Goal: Task Accomplishment & Management: Use online tool/utility

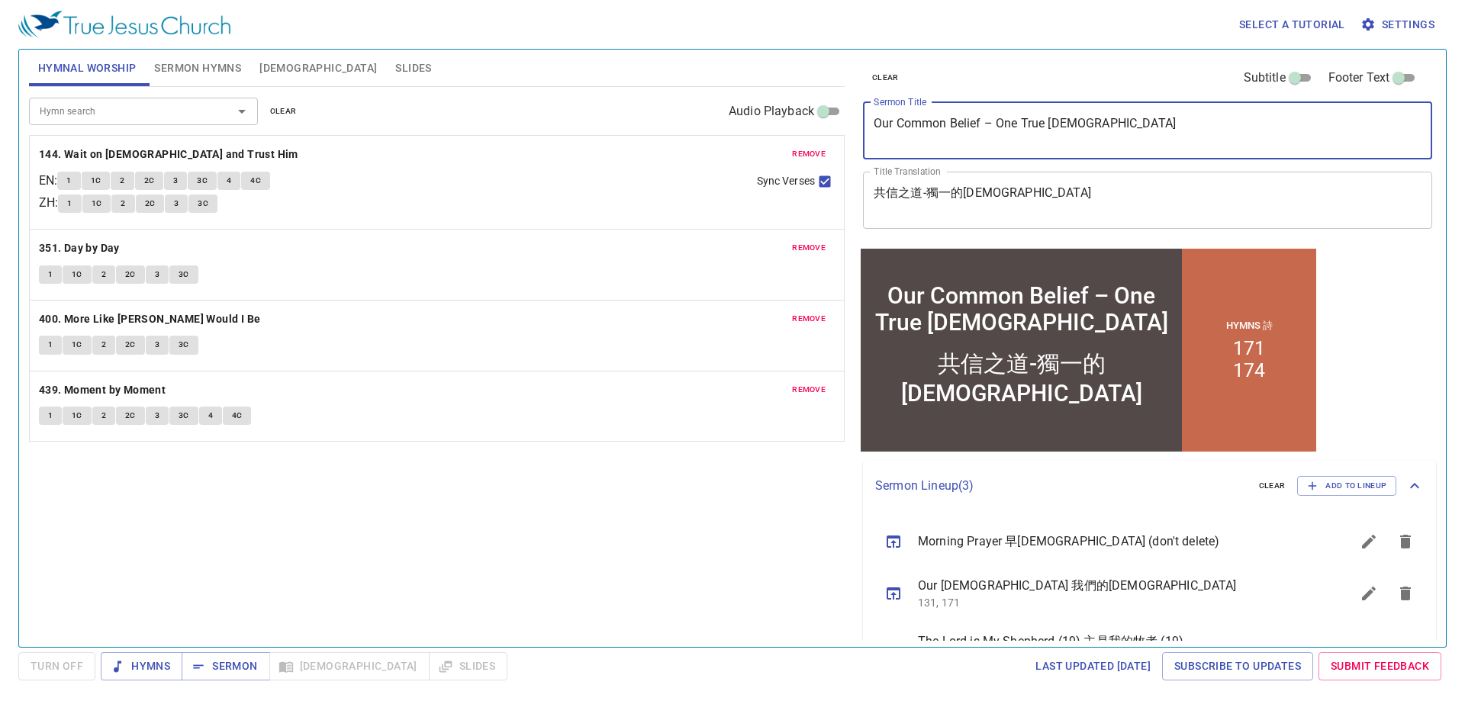
drag, startPoint x: 1137, startPoint y: 135, endPoint x: 855, endPoint y: 135, distance: 281.5
click at [855, 135] on div "clear Subtitle Footer Text Sermon Title Our Common Belief – One True [DEMOGRAPH…" at bounding box center [1146, 341] width 591 height 597
paste textarea "Hope Within [DEMOGRAPHIC_DATA]’s Time 盼望在[DEMOGRAPHIC_DATA]的時間裡"
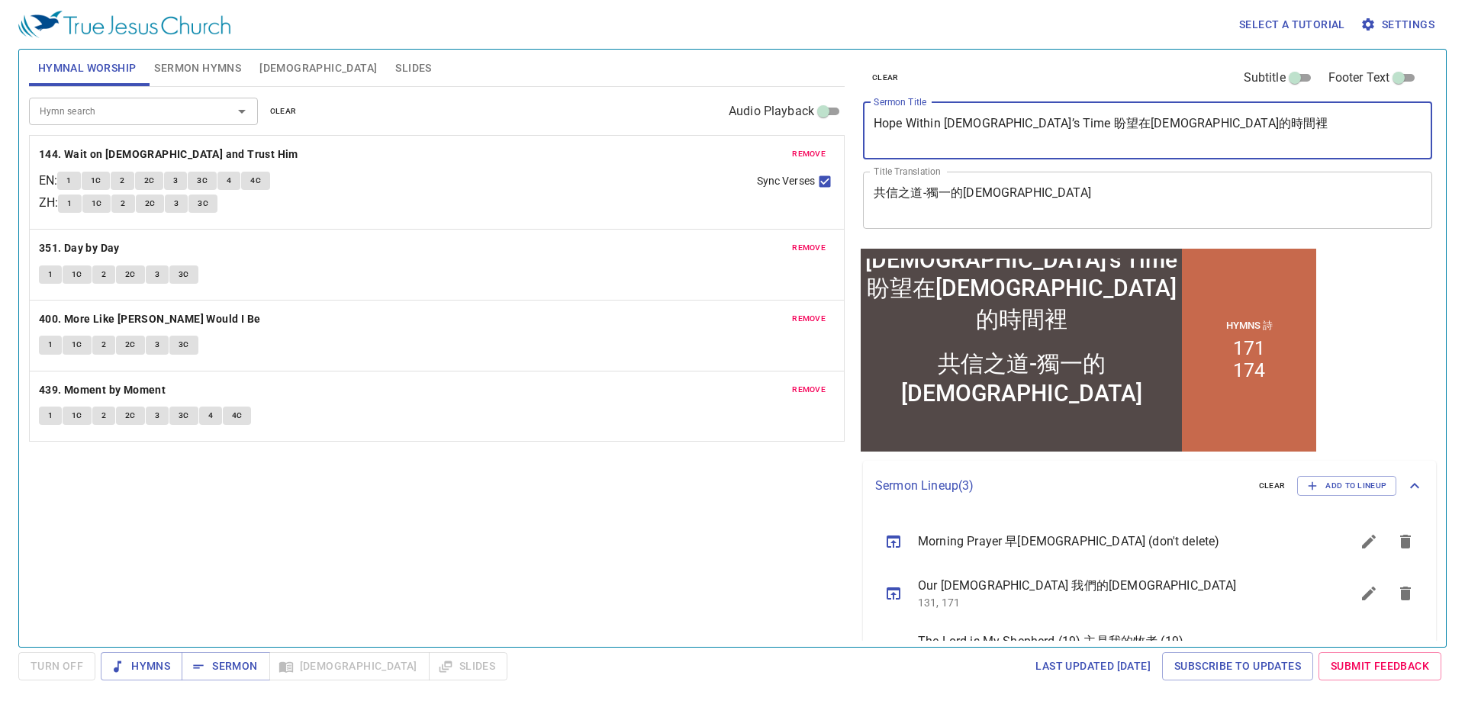
drag, startPoint x: 1012, startPoint y: 123, endPoint x: 1160, endPoint y: 121, distance: 148.0
click at [1160, 121] on textarea "Hope Within [DEMOGRAPHIC_DATA]’s Time 盼望在[DEMOGRAPHIC_DATA]的時間裡" at bounding box center [1148, 130] width 548 height 29
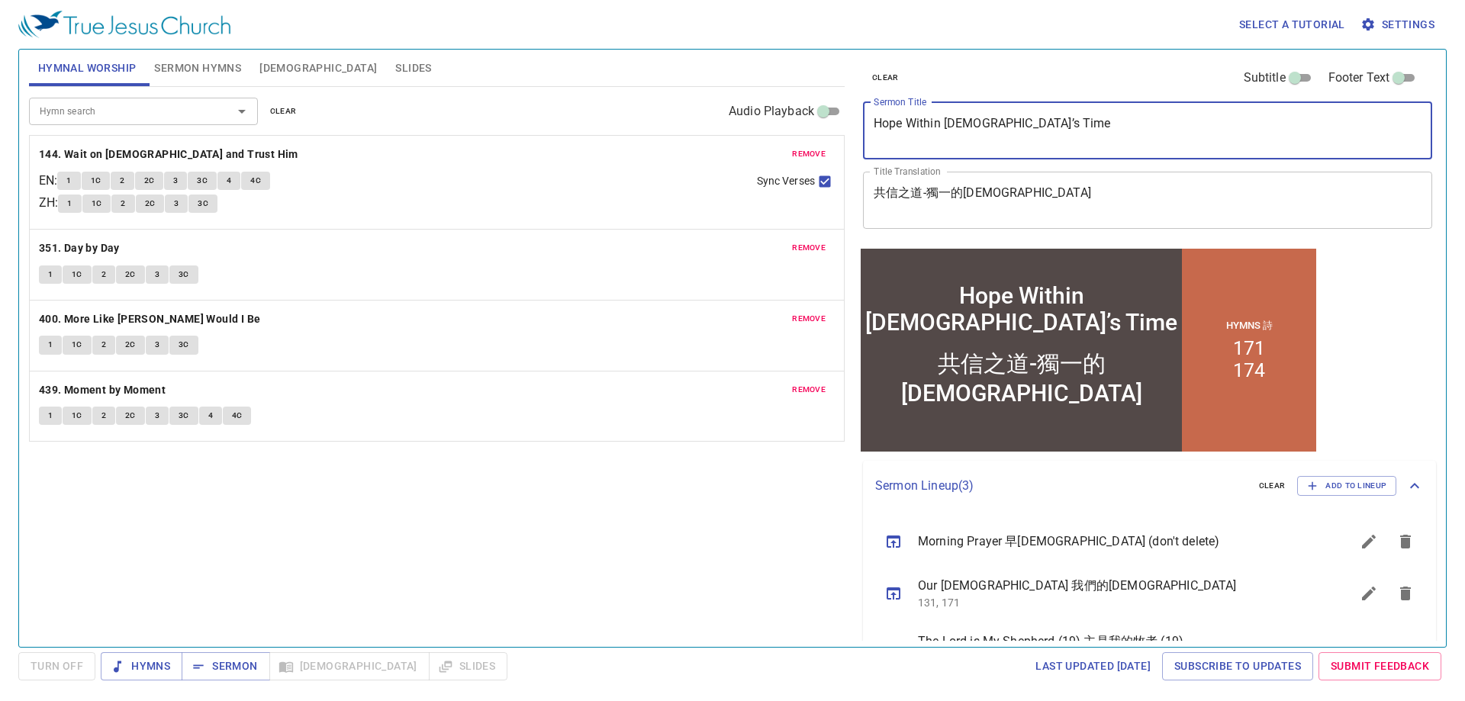
type textarea "Hope Within [DEMOGRAPHIC_DATA]’s Time"
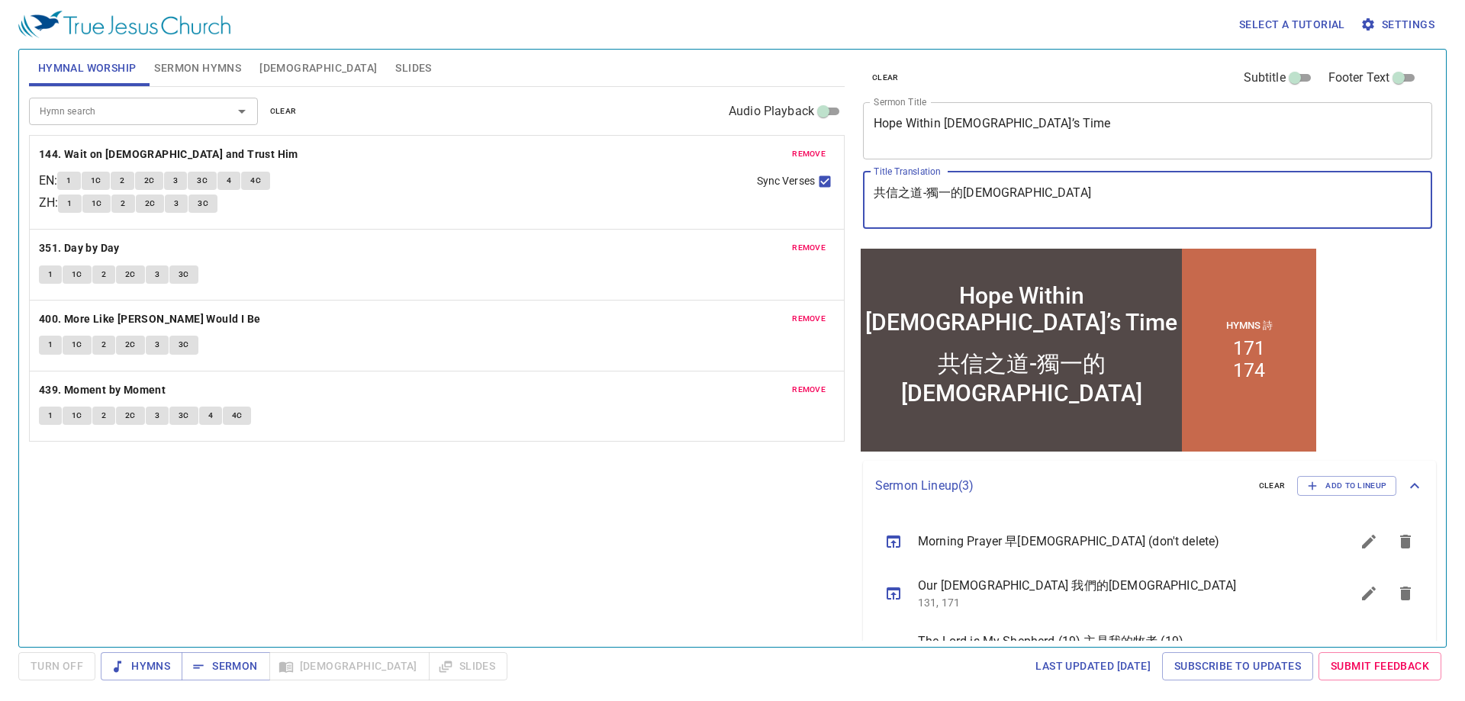
drag, startPoint x: 1024, startPoint y: 186, endPoint x: 857, endPoint y: 192, distance: 167.2
click at [856, 192] on div "clear Subtitle Footer Text Sermon Title Hope Within [DEMOGRAPHIC_DATA]’s Time x…" at bounding box center [1146, 341] width 591 height 597
paste textarea "盼望在[DEMOGRAPHIC_DATA]的時間裡"
type textarea "盼望在[DEMOGRAPHIC_DATA]的時間裡"
click at [1084, 134] on textarea "Hope Within [DEMOGRAPHIC_DATA]’s Time" at bounding box center [1148, 130] width 548 height 29
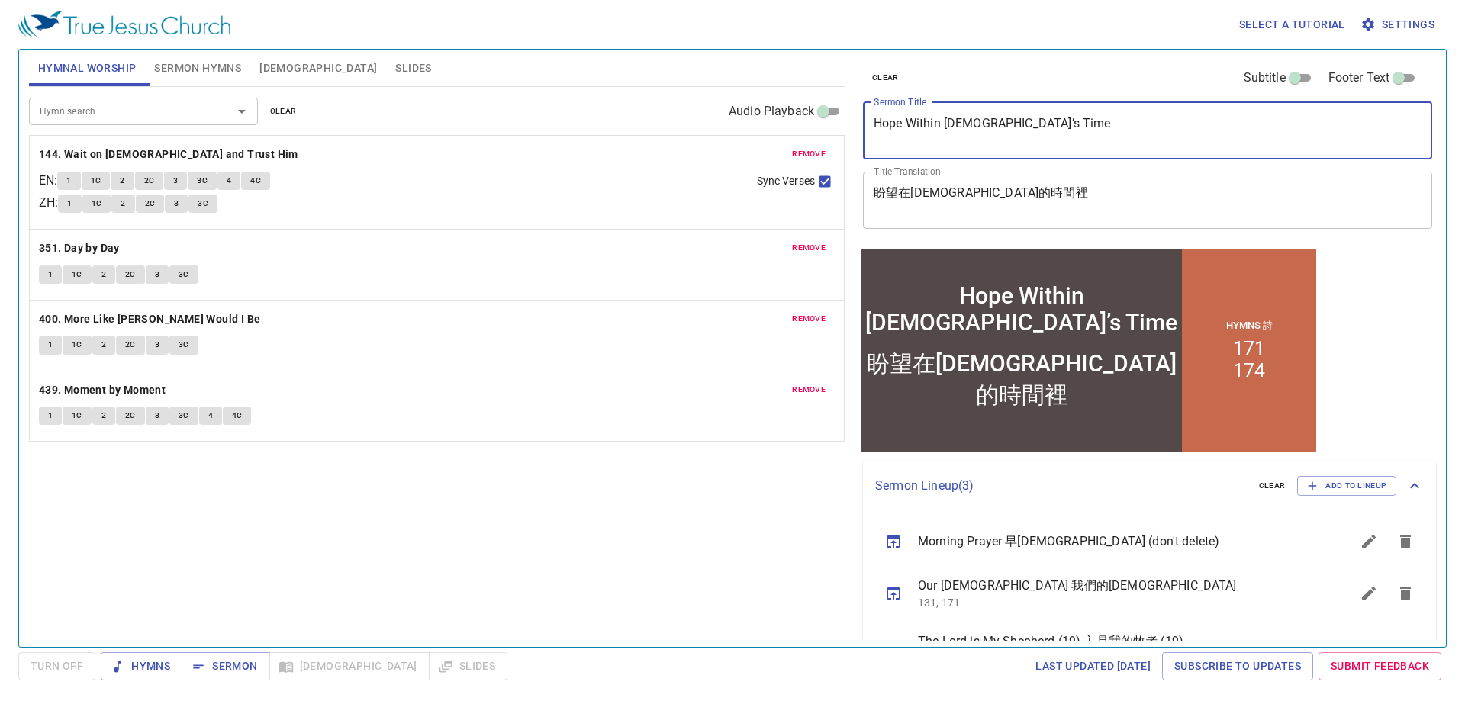
type textarea "Hope Within [DEMOGRAPHIC_DATA]’s Time"
click at [192, 72] on span "Sermon Hymns" at bounding box center [197, 68] width 87 height 19
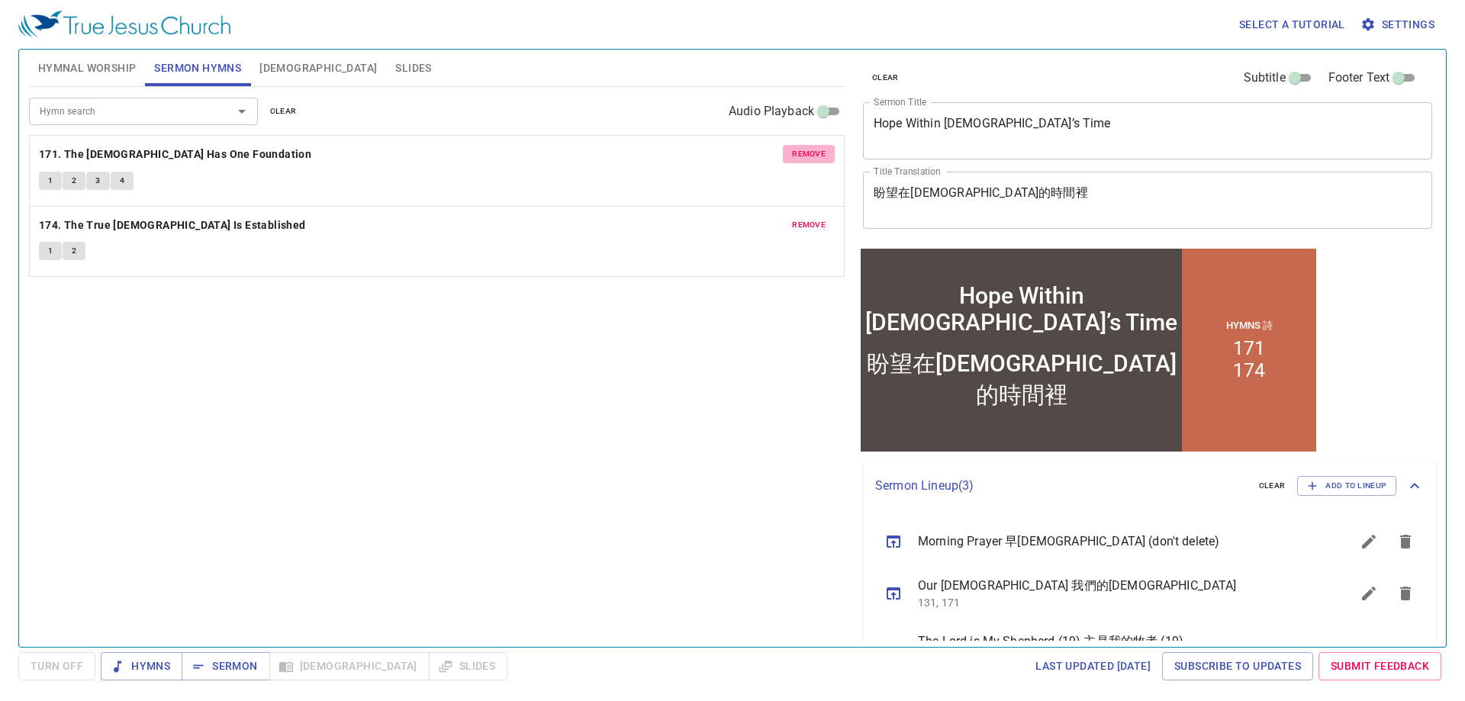
click at [806, 158] on span "remove" at bounding box center [809, 154] width 34 height 14
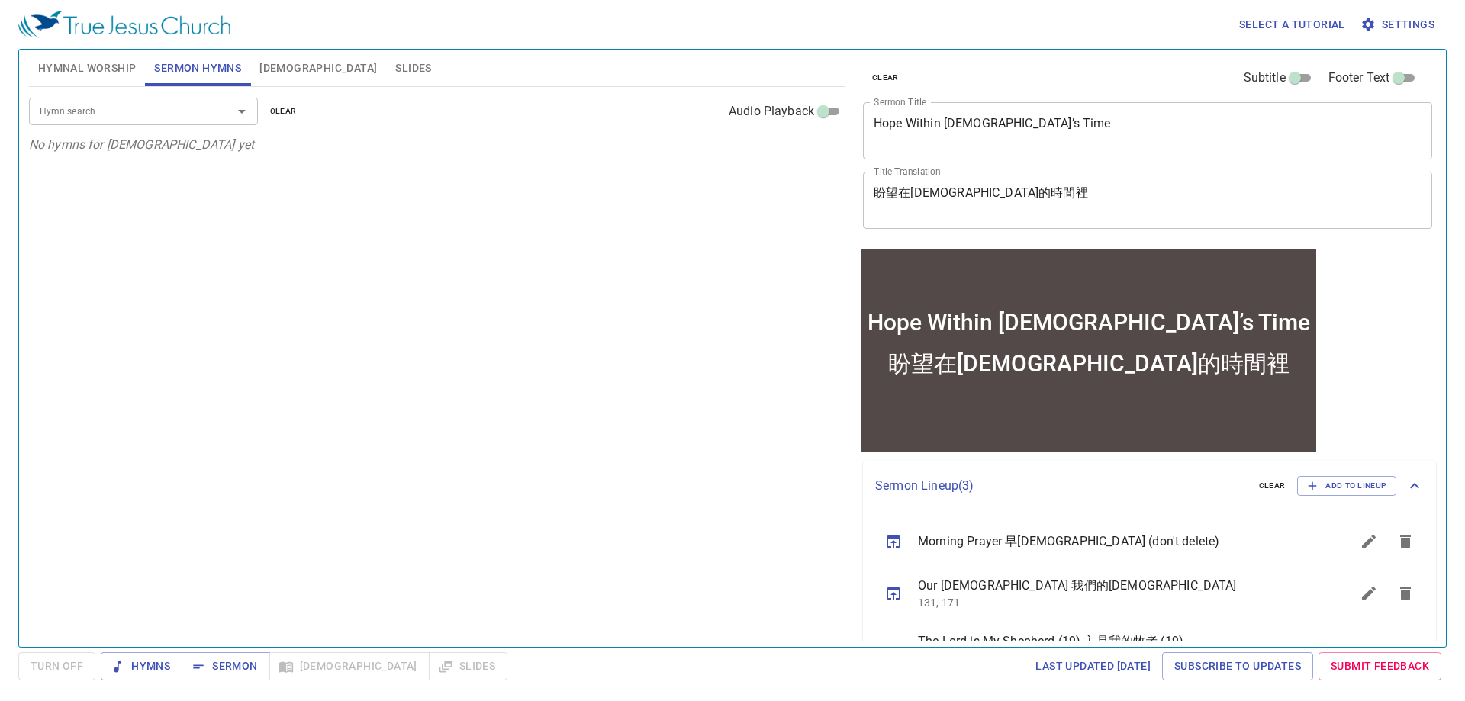
click at [122, 122] on div "Hymn search" at bounding box center [143, 111] width 229 height 27
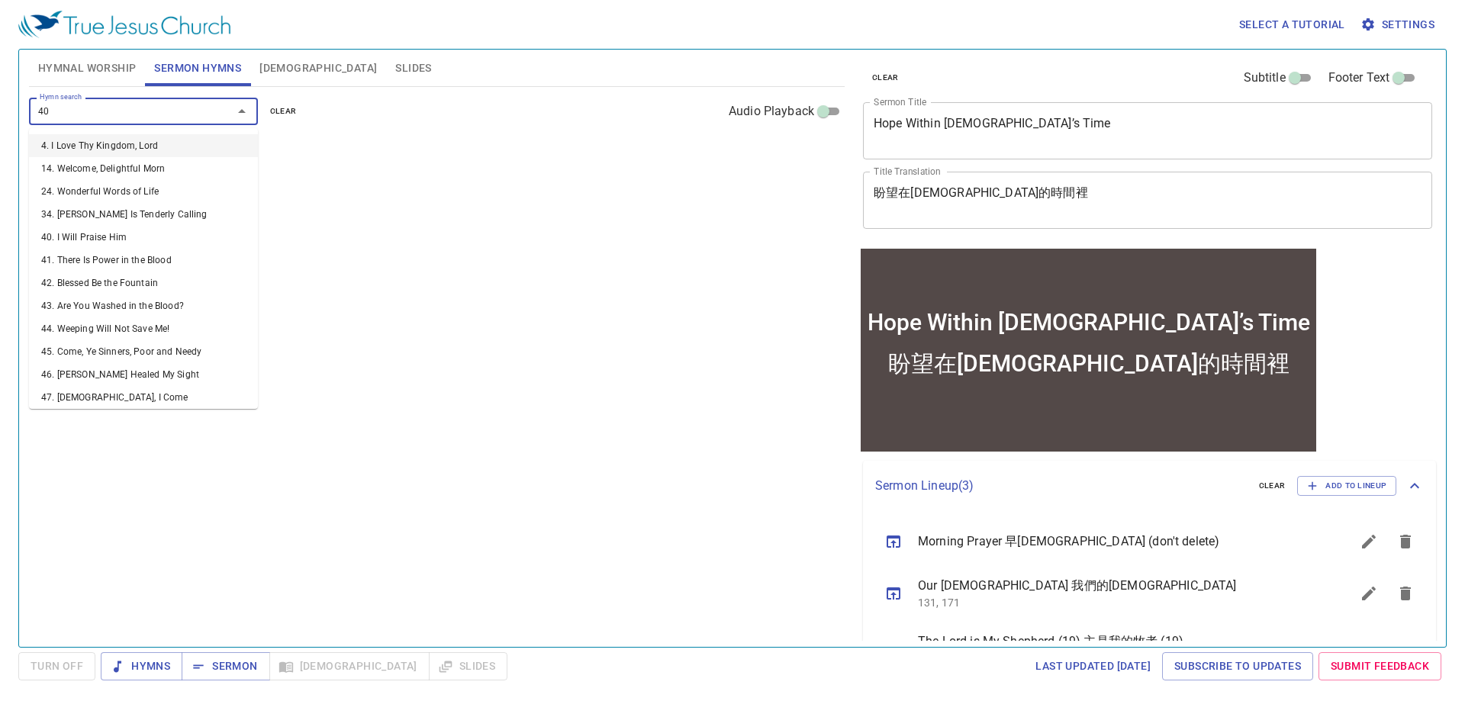
type input "401"
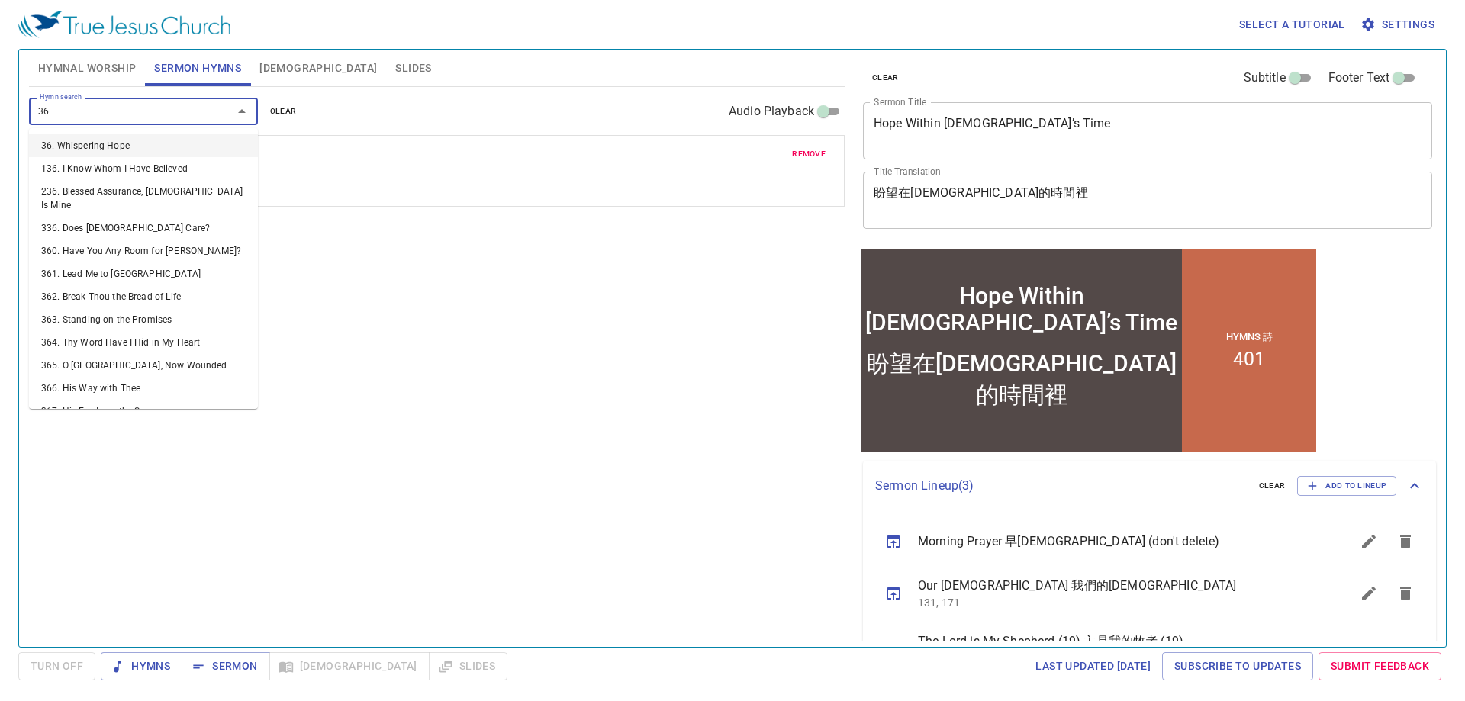
type input "363"
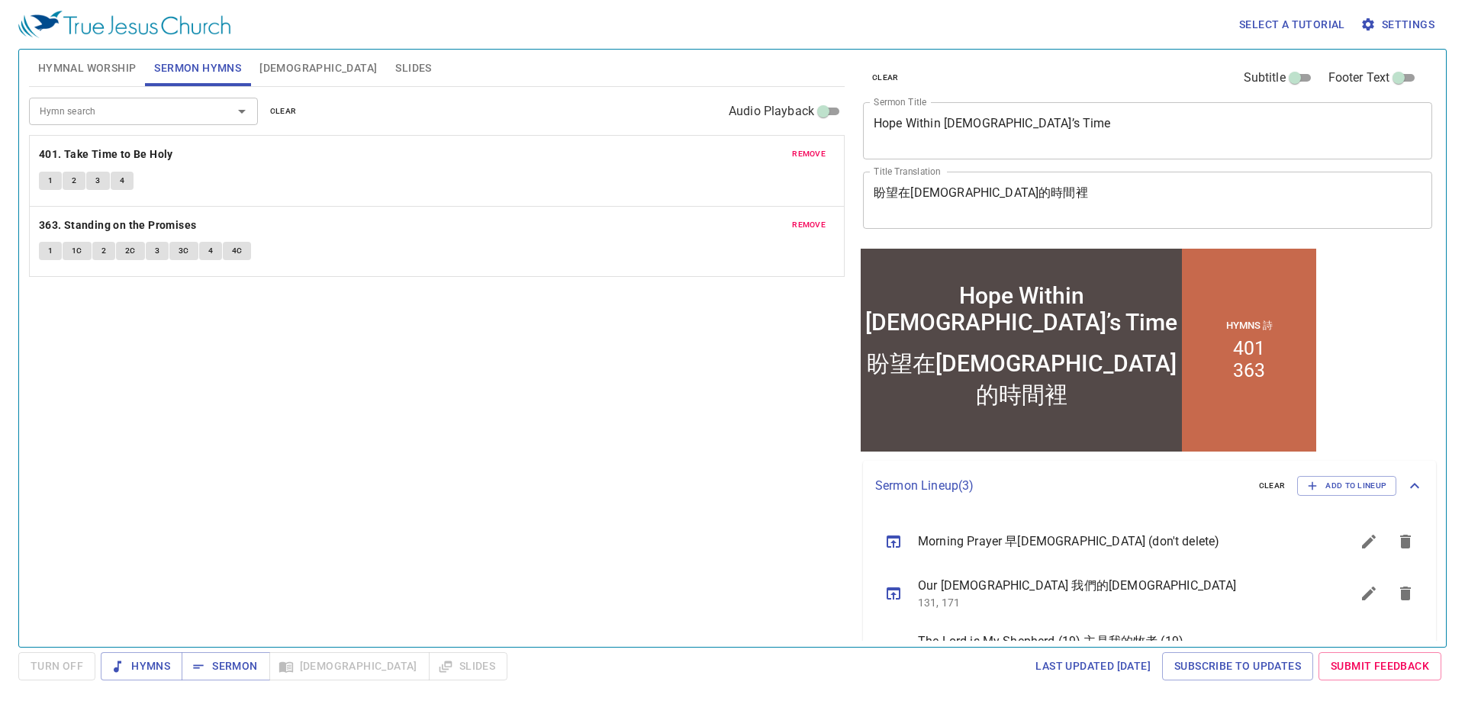
click at [92, 57] on button "Hymnal Worship" at bounding box center [87, 68] width 117 height 37
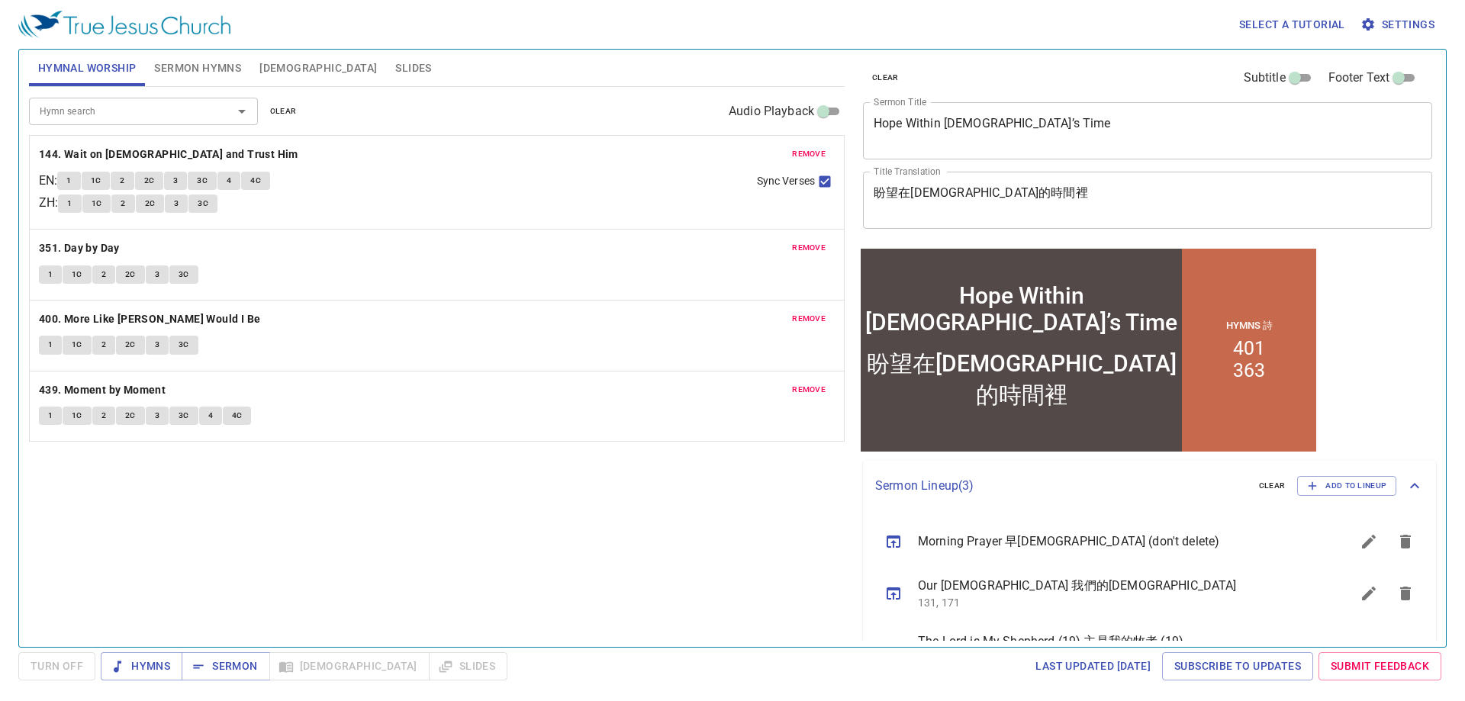
click at [800, 149] on span "remove" at bounding box center [809, 154] width 34 height 14
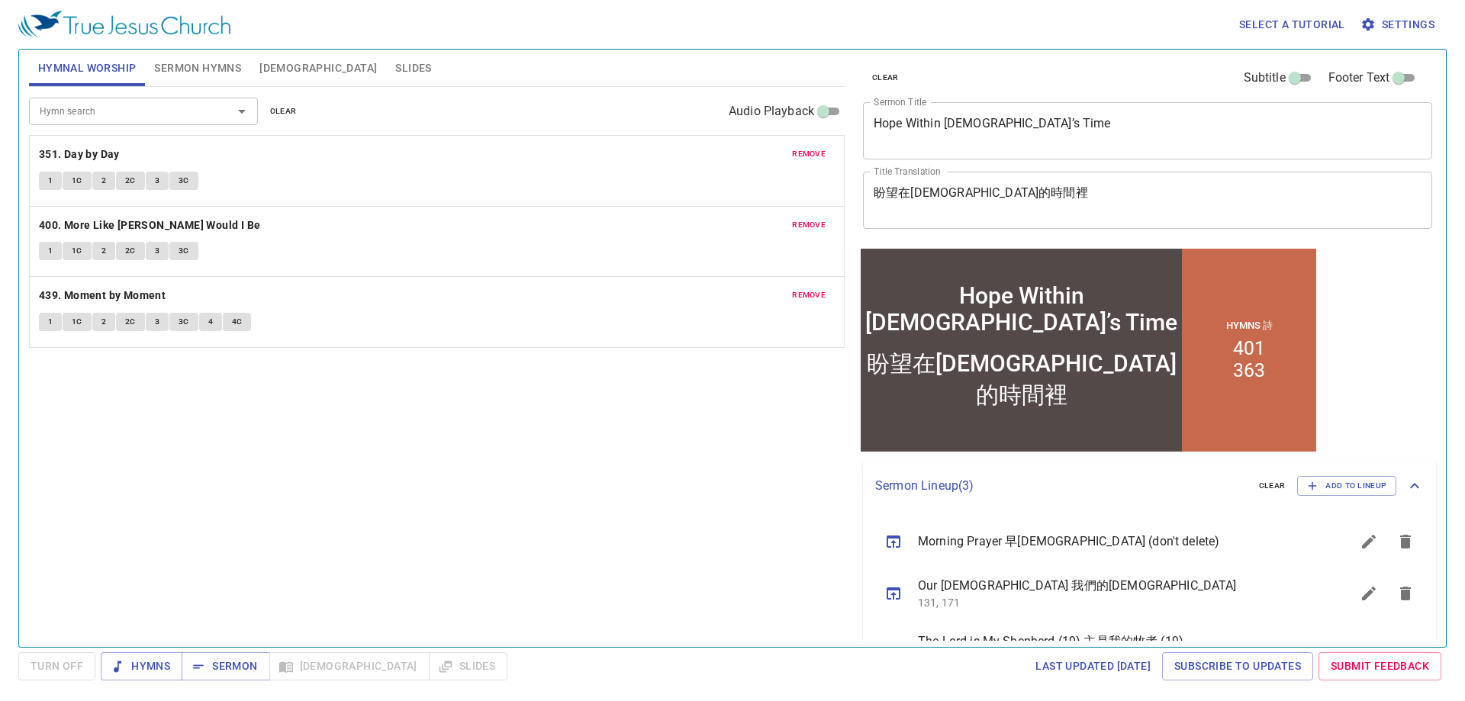
click at [800, 149] on span "remove" at bounding box center [809, 154] width 34 height 14
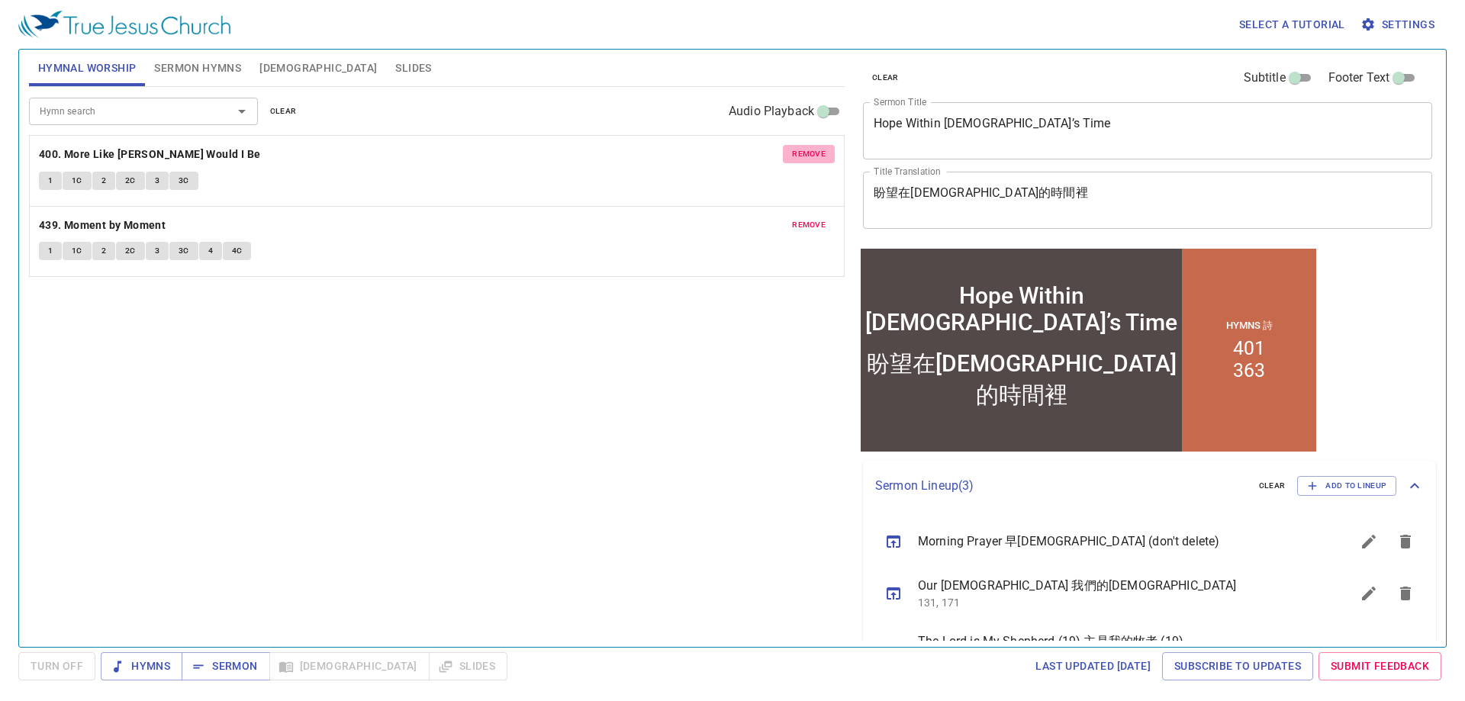
click at [800, 149] on span "remove" at bounding box center [809, 154] width 34 height 14
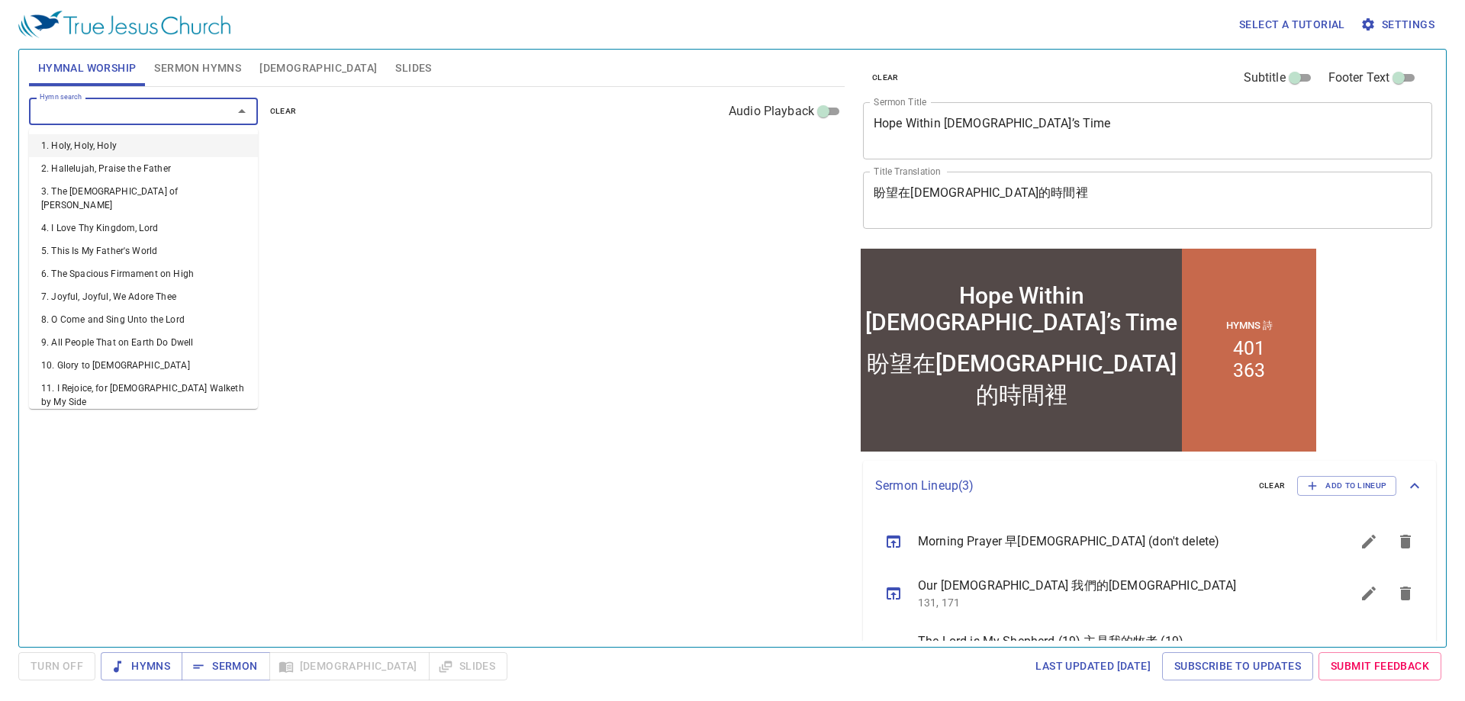
click at [179, 119] on input "Hymn search" at bounding box center [121, 111] width 175 height 18
type input "82"
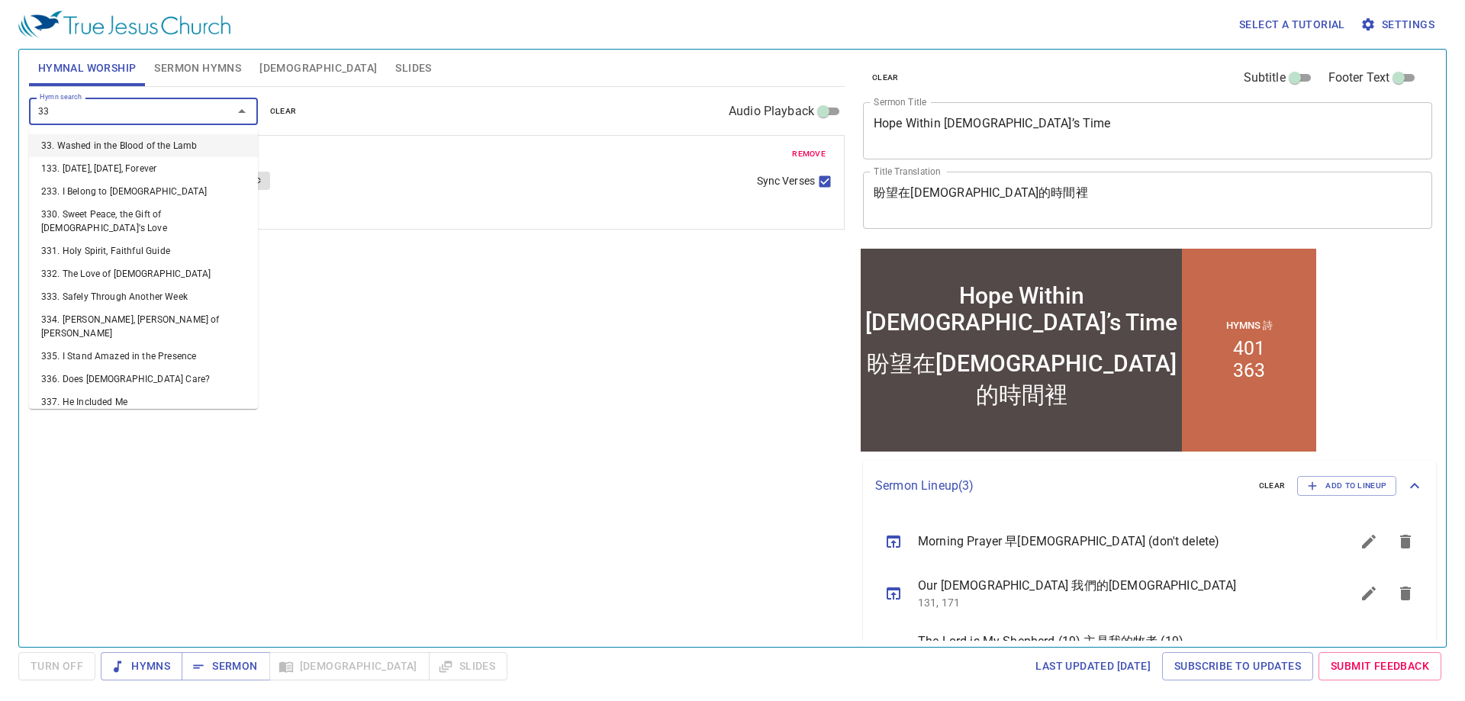
type input "336"
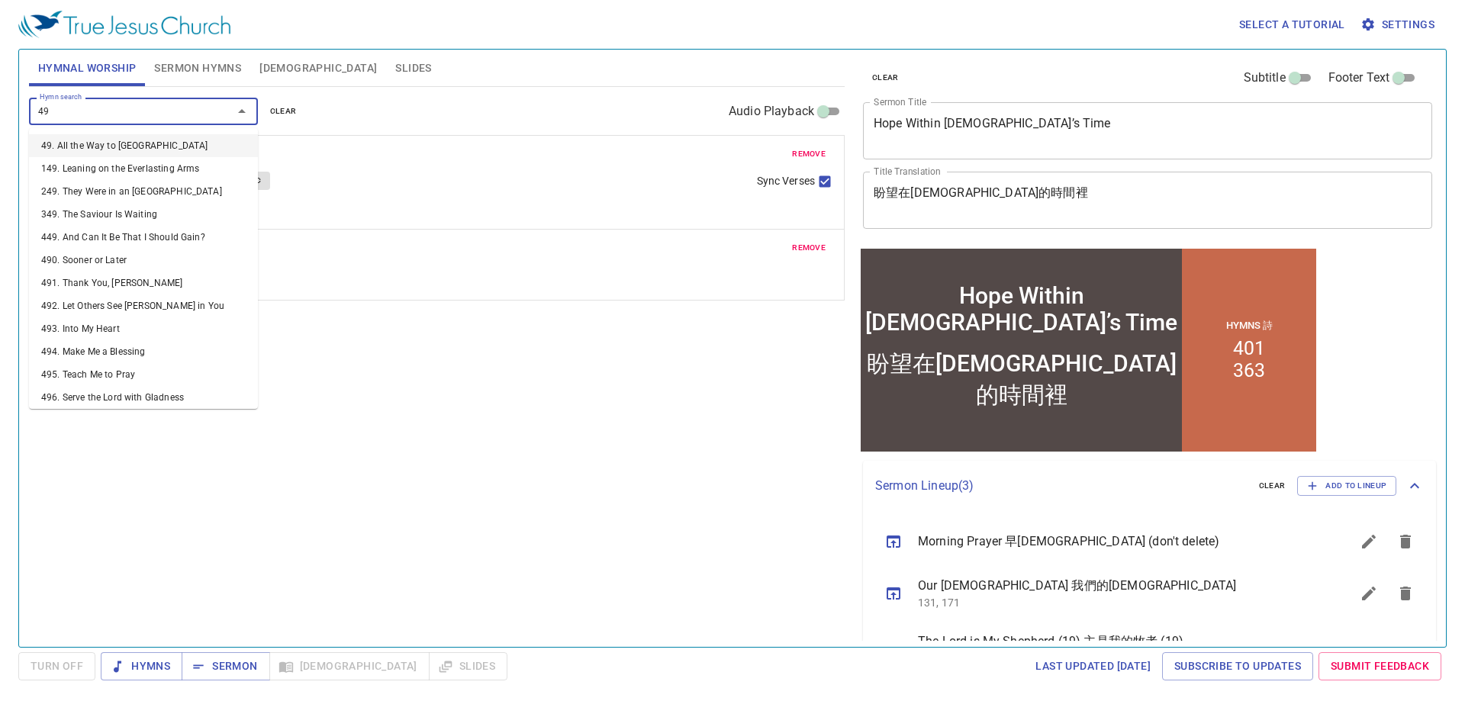
type input "497"
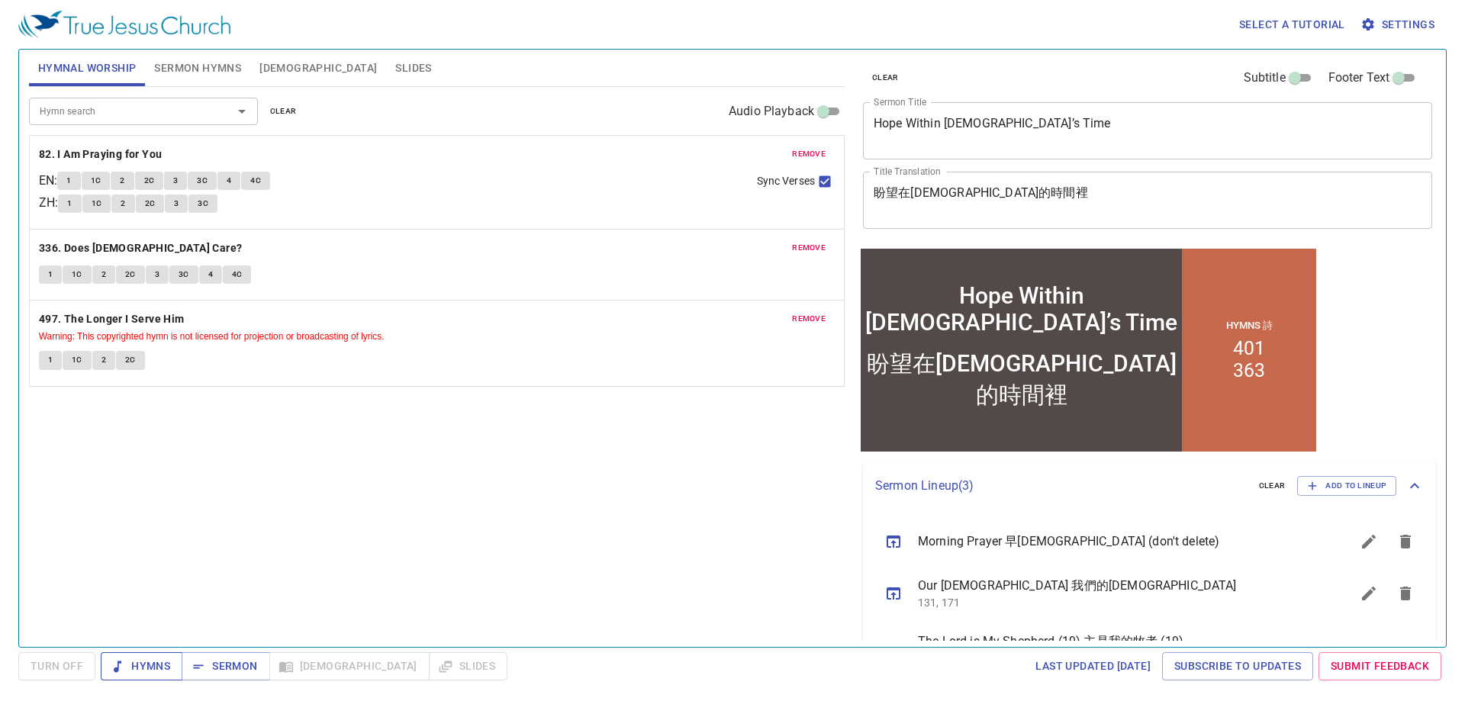
click at [159, 671] on span "Hymns" at bounding box center [141, 666] width 57 height 19
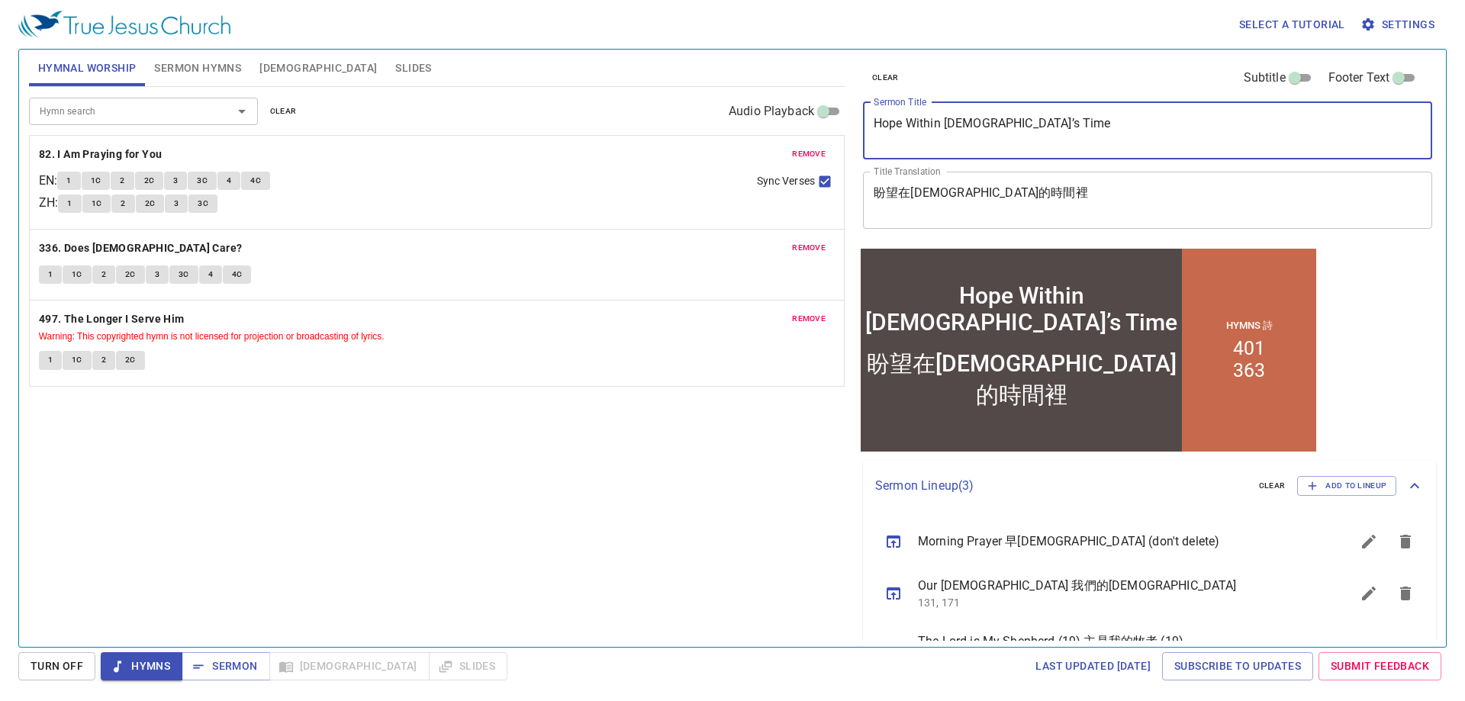
drag, startPoint x: 1067, startPoint y: 138, endPoint x: 842, endPoint y: 137, distance: 224.3
click at [842, 137] on div "Hymnal Worship Sermon Hymns [DEMOGRAPHIC_DATA] Slides Hymn search Hymn search c…" at bounding box center [732, 341] width 1419 height 597
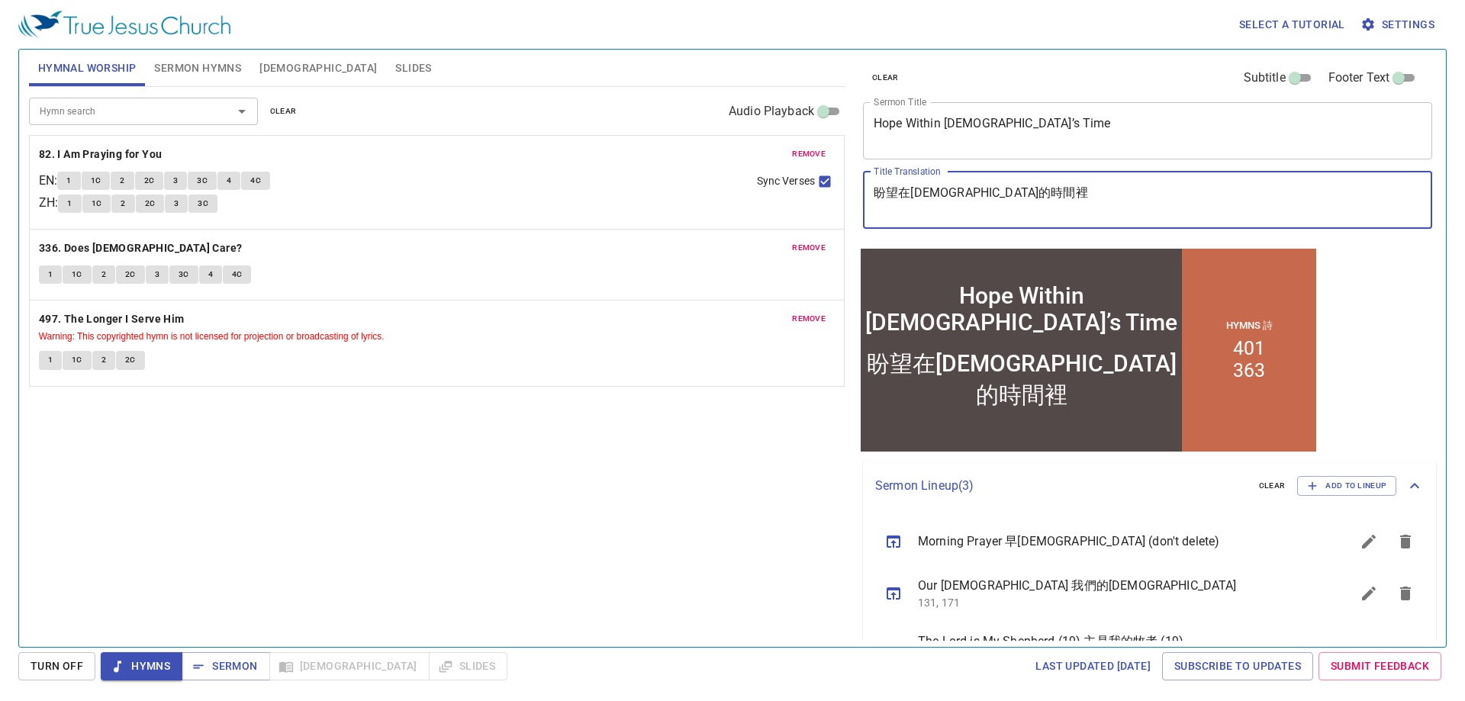
drag, startPoint x: 1010, startPoint y: 197, endPoint x: 849, endPoint y: 195, distance: 161.0
click at [851, 195] on div "clear Subtitle Footer Text Sermon Title Hope Within [DEMOGRAPHIC_DATA]’s Time x…" at bounding box center [1146, 341] width 591 height 597
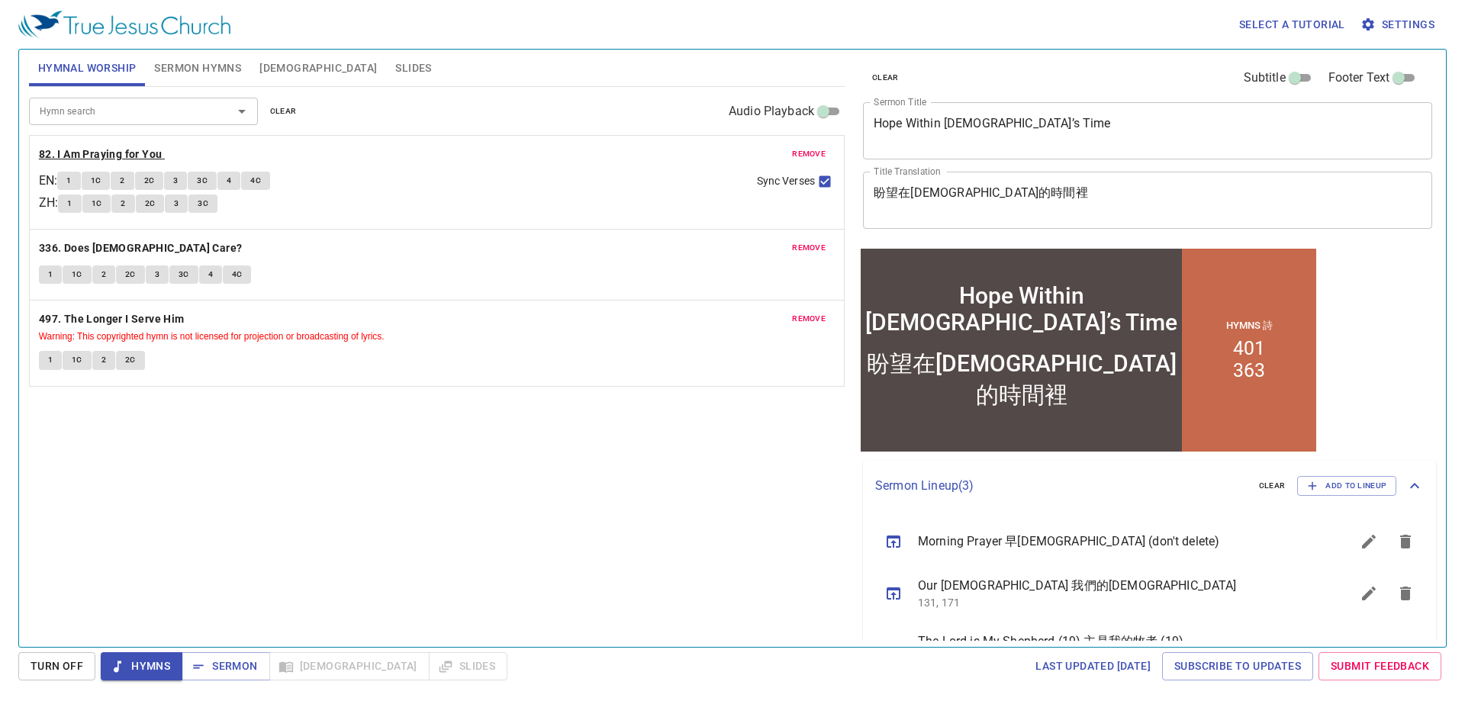
click at [102, 155] on b "82. I Am Praying for You" at bounding box center [101, 154] width 124 height 19
click at [79, 182] on button "1" at bounding box center [68, 181] width 23 height 18
click at [99, 182] on span "1C" at bounding box center [96, 181] width 11 height 14
click at [124, 182] on span "2" at bounding box center [122, 181] width 5 height 14
click at [145, 175] on button "2C" at bounding box center [149, 181] width 29 height 18
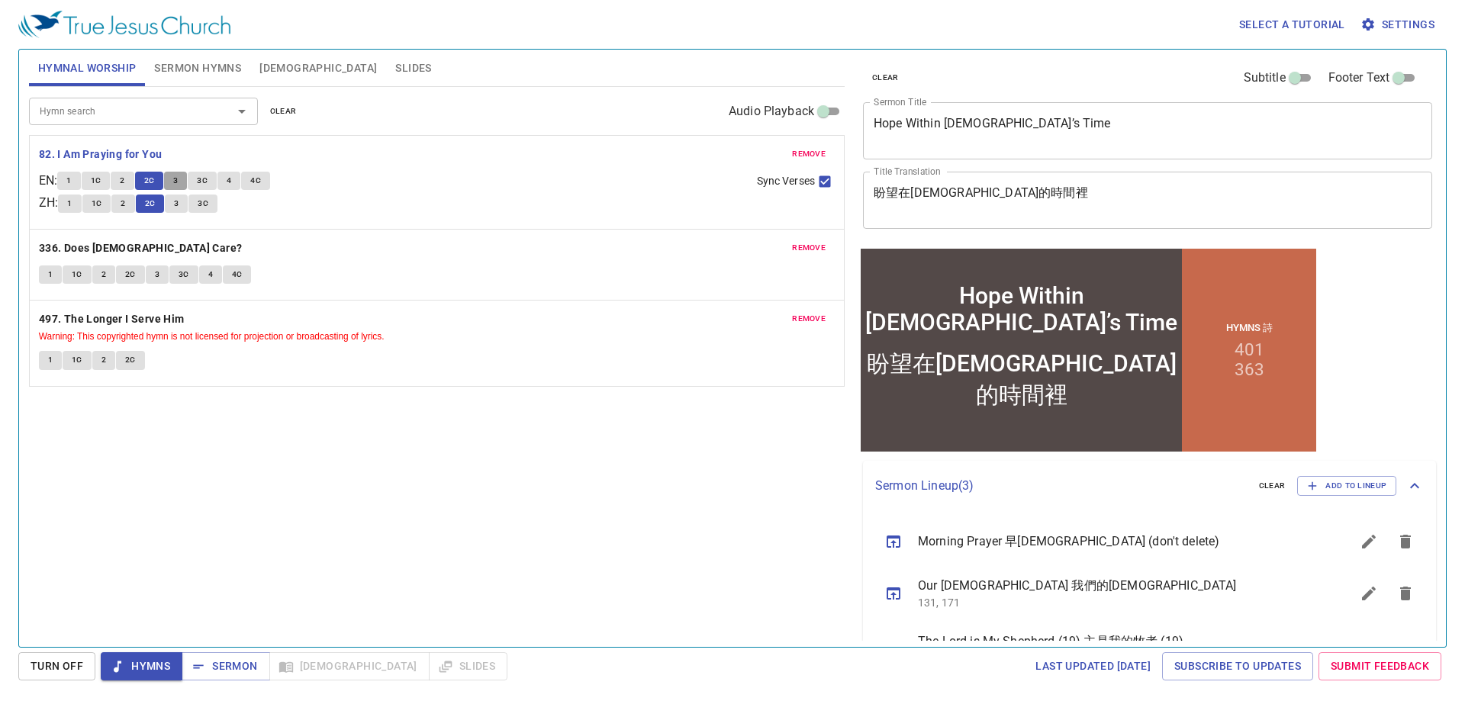
click at [178, 177] on span "3" at bounding box center [175, 181] width 5 height 14
click at [208, 184] on span "3C" at bounding box center [202, 181] width 11 height 14
click at [787, 181] on span "Sync Verses" at bounding box center [786, 181] width 58 height 16
click at [815, 181] on input "Sync Verses" at bounding box center [825, 185] width 20 height 20
checkbox input "false"
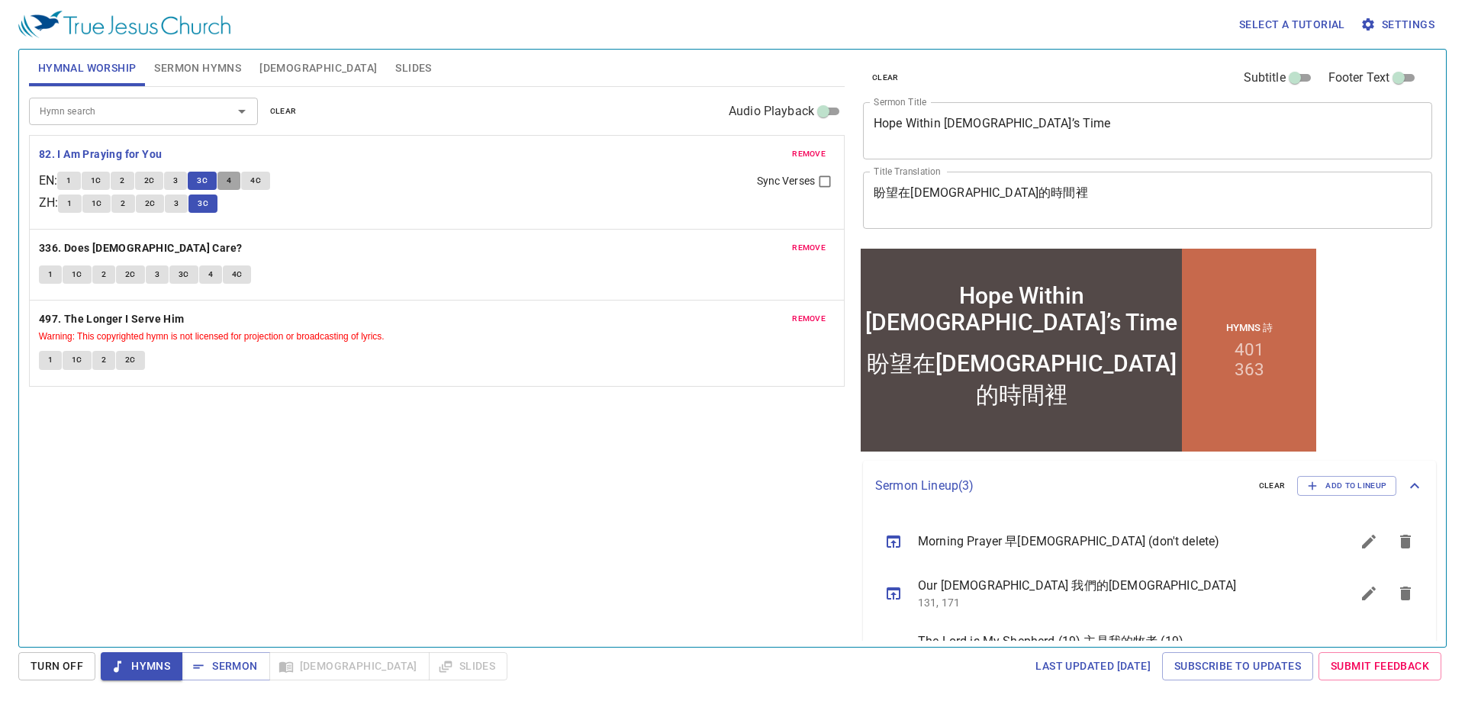
click at [237, 184] on button "4" at bounding box center [228, 181] width 23 height 18
click at [176, 205] on button "3" at bounding box center [176, 204] width 23 height 18
click at [261, 185] on span "4C" at bounding box center [255, 181] width 11 height 14
click at [208, 204] on span "3C" at bounding box center [203, 204] width 11 height 14
click at [135, 249] on b "336. Does [DEMOGRAPHIC_DATA] Care?" at bounding box center [141, 248] width 204 height 19
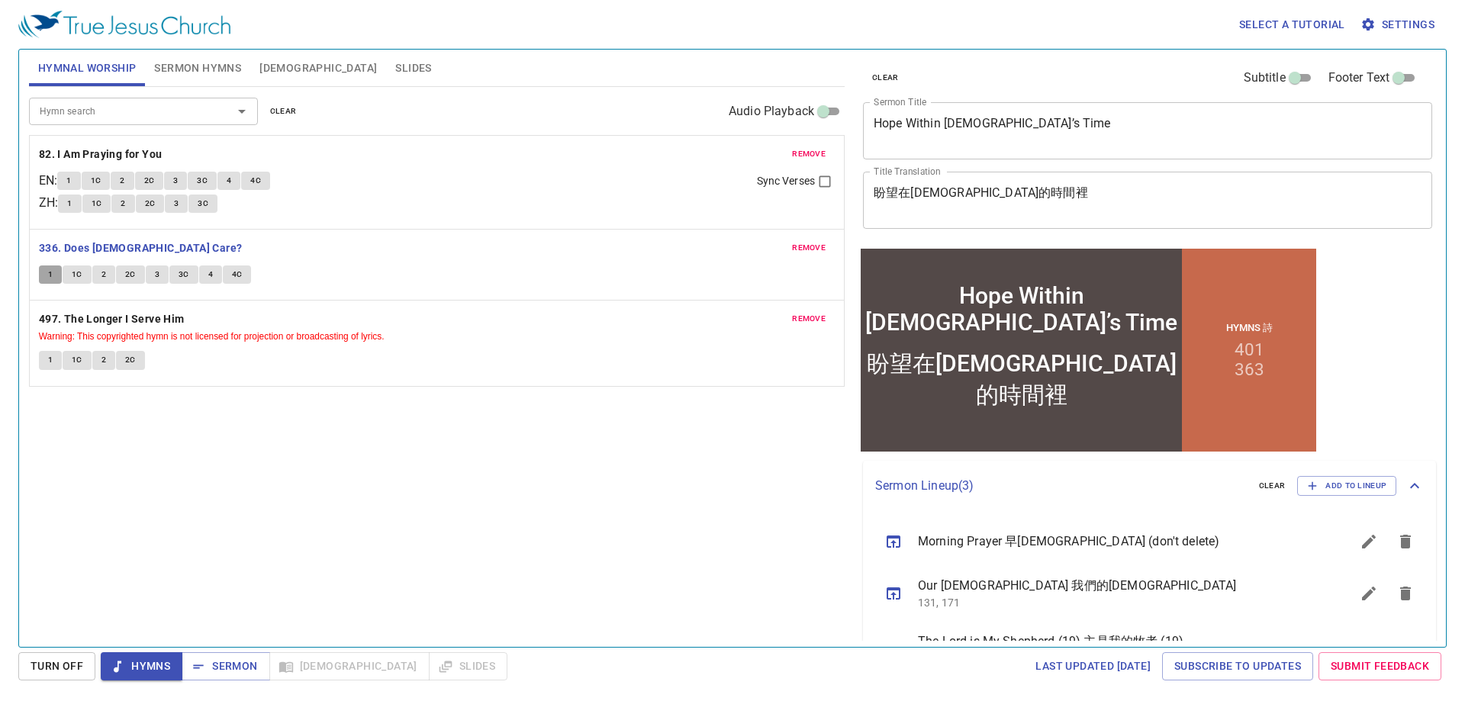
click at [43, 271] on button "1" at bounding box center [50, 275] width 23 height 18
click at [72, 277] on span "1C" at bounding box center [77, 275] width 11 height 14
click at [103, 279] on span "2" at bounding box center [103, 275] width 5 height 14
click at [137, 273] on button "2C" at bounding box center [130, 275] width 29 height 18
click at [159, 277] on button "3" at bounding box center [157, 275] width 23 height 18
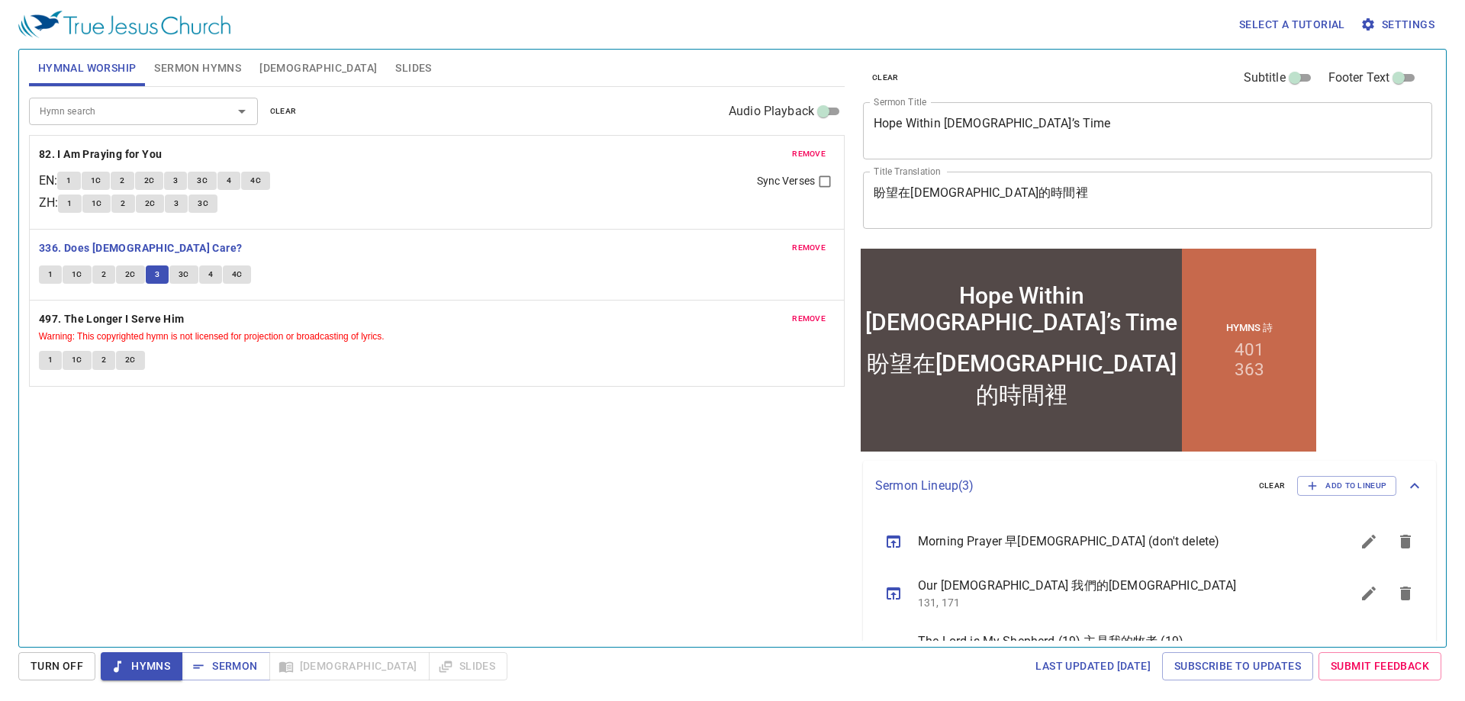
click at [186, 281] on span "3C" at bounding box center [184, 275] width 11 height 14
click at [205, 275] on button "4" at bounding box center [210, 275] width 23 height 18
click at [232, 272] on span "4C" at bounding box center [237, 275] width 11 height 14
click at [160, 321] on b "497. The Longer I Serve Him" at bounding box center [112, 319] width 146 height 19
click at [210, 671] on span "Sermon" at bounding box center [225, 666] width 63 height 19
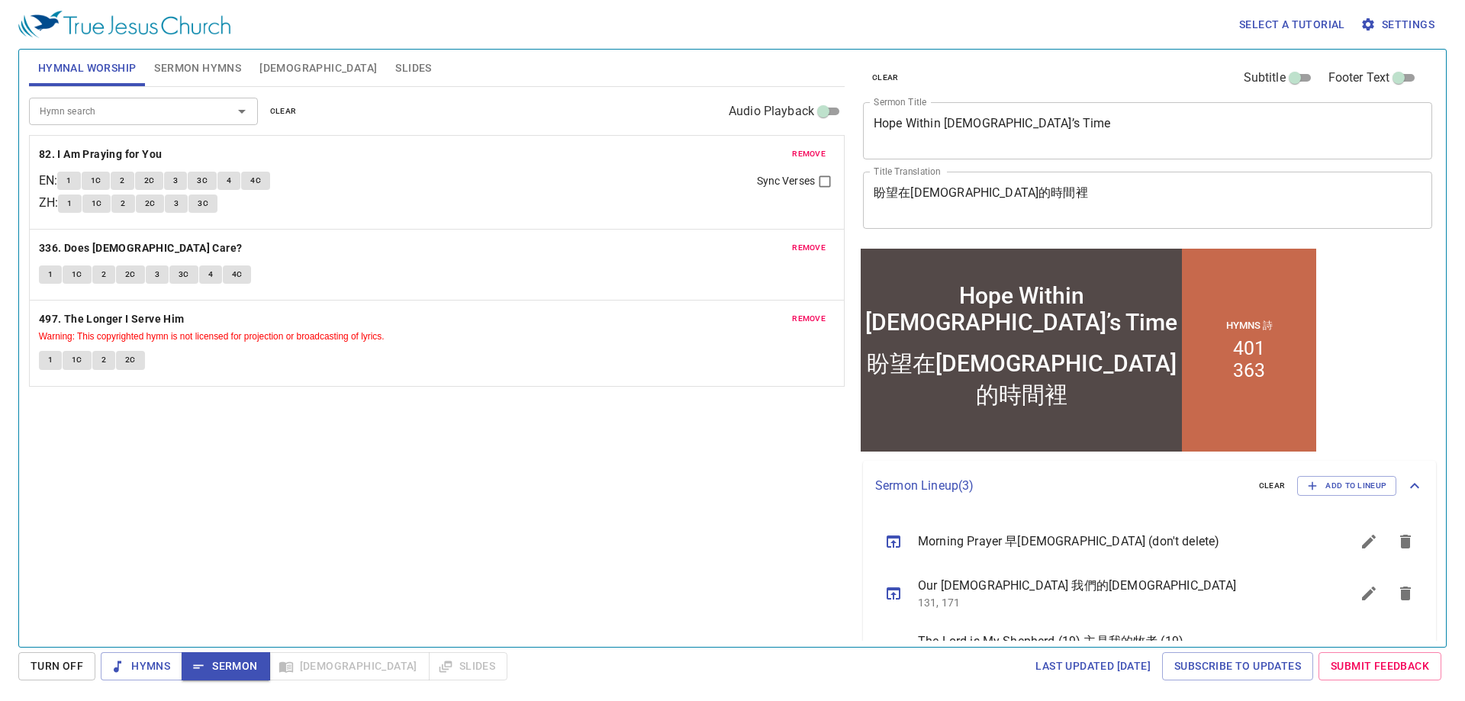
click at [184, 68] on span "Sermon Hymns" at bounding box center [197, 68] width 87 height 19
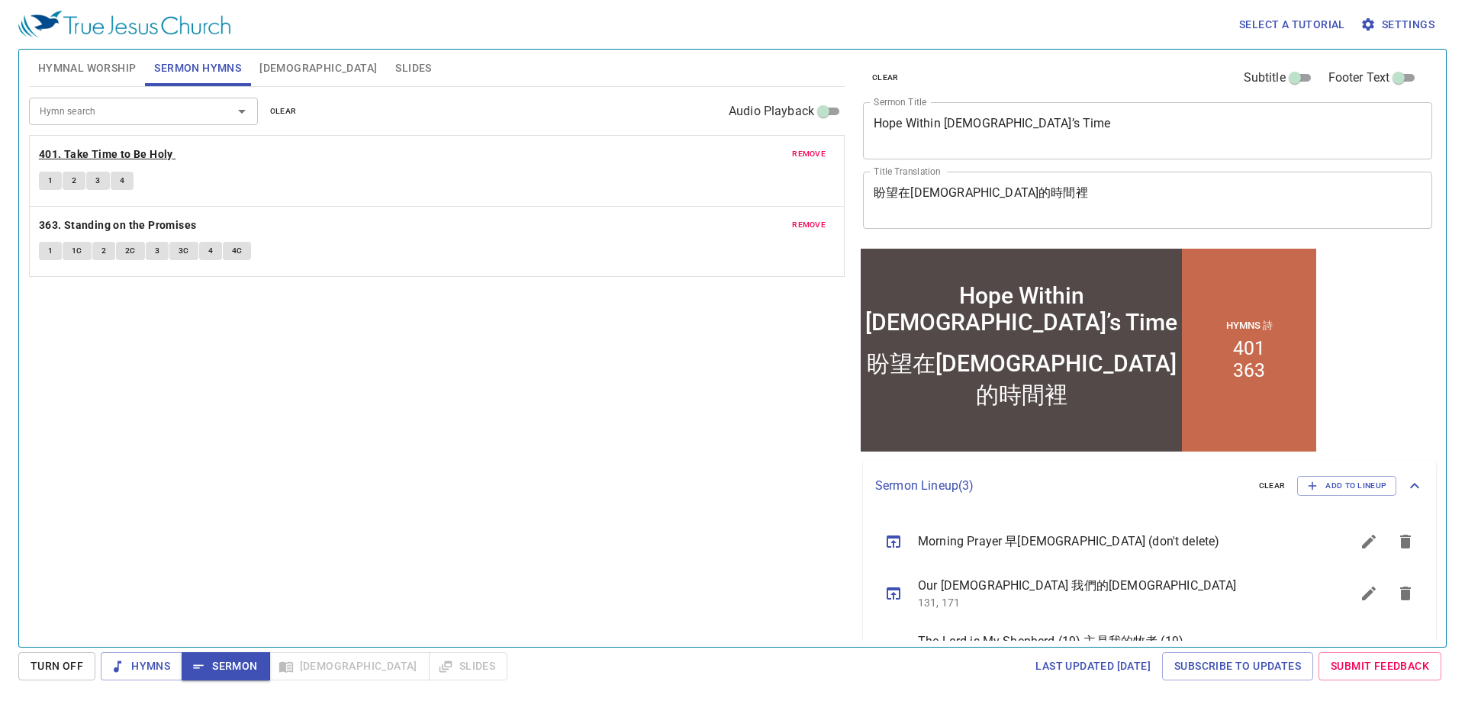
click at [93, 156] on b "401. Take Time to Be Holy" at bounding box center [106, 154] width 134 height 19
click at [45, 180] on button "1" at bounding box center [50, 181] width 23 height 18
click at [74, 183] on span "2" at bounding box center [74, 181] width 5 height 14
click at [98, 185] on span "3" at bounding box center [97, 181] width 5 height 14
click at [675, 406] on div "Hymn search Hymn search clear Audio Playback remove 401. Take Time to Be Holy 1…" at bounding box center [437, 360] width 816 height 547
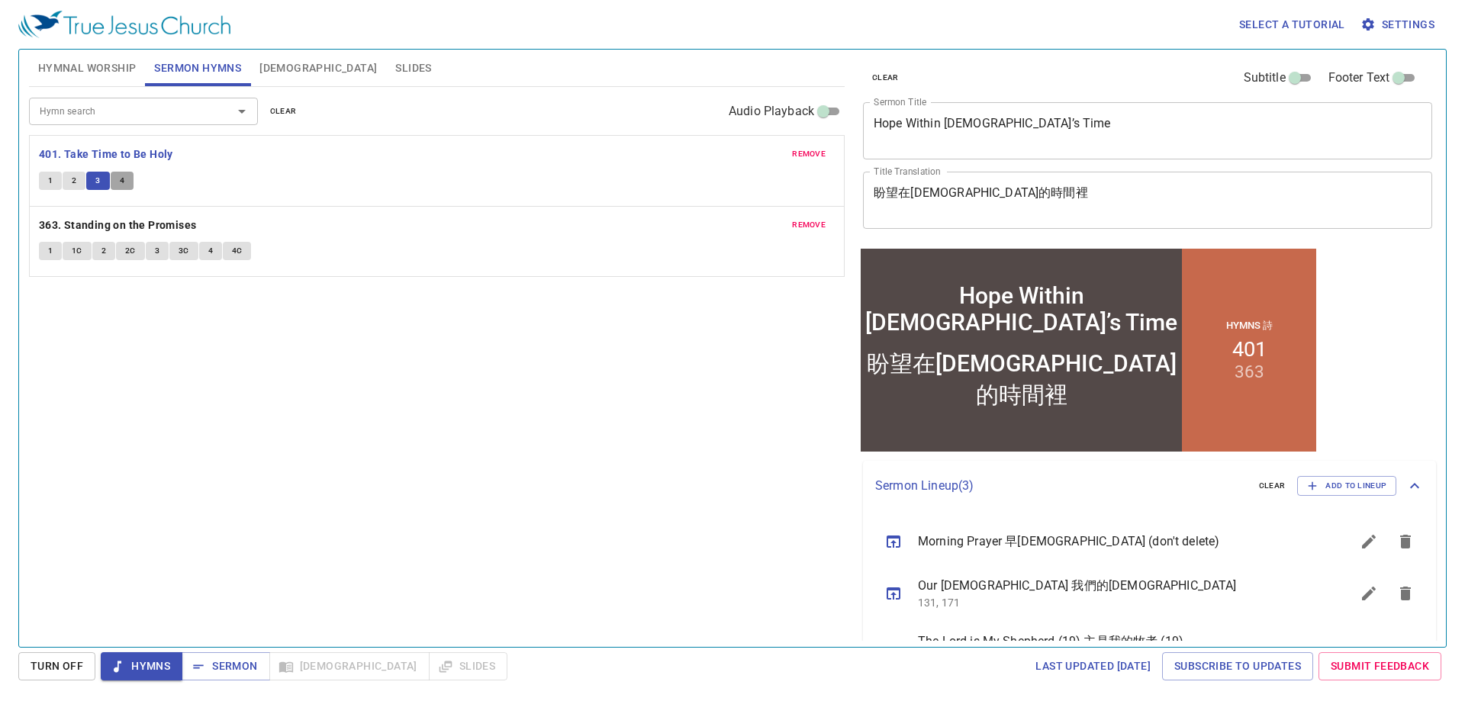
click at [121, 180] on span "4" at bounding box center [122, 181] width 5 height 14
click at [221, 669] on span "Sermon" at bounding box center [225, 666] width 63 height 19
drag, startPoint x: 491, startPoint y: 695, endPoint x: 491, endPoint y: 706, distance: 10.7
click at [491, 700] on html "Select a tutorial Settings Hymnal Worship Sermon Hymns [DEMOGRAPHIC_DATA] Slide…" at bounding box center [732, 350] width 1465 height 701
click at [486, 453] on div "Hymn search Hymn search clear Audio Playback remove 401. Take Time to Be Holy 1…" at bounding box center [437, 360] width 816 height 547
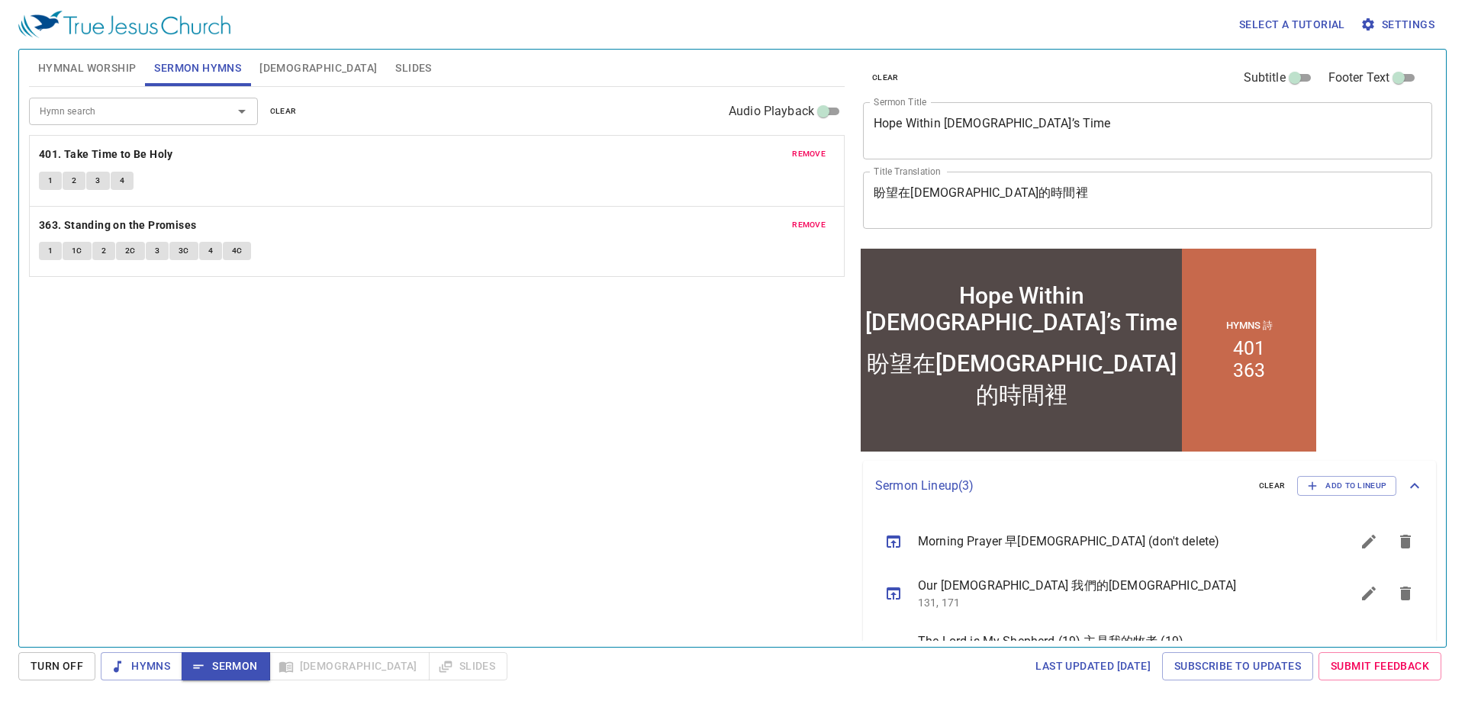
click at [488, 452] on div "Hymn search Hymn search clear Audio Playback remove 401. Take Time to Be Holy 1…" at bounding box center [437, 360] width 816 height 547
click at [154, 442] on div "Hymn search Hymn search clear Audio Playback remove 401. Take Time to Be Holy 1…" at bounding box center [437, 360] width 816 height 547
